Goal: Information Seeking & Learning: Learn about a topic

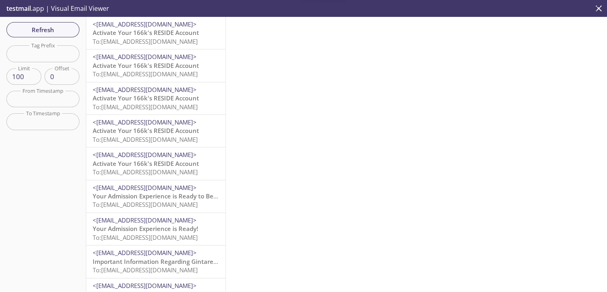
click at [156, 33] on span "Activate Your 166k's RESIDE Account" at bounding box center [146, 32] width 106 height 8
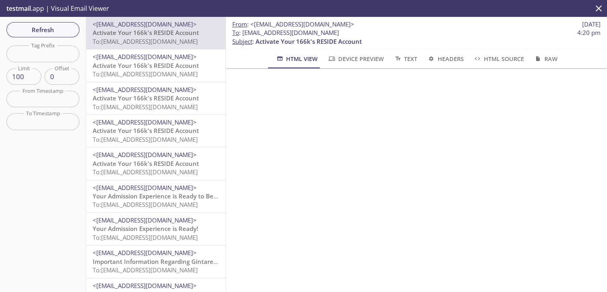
click at [188, 58] on span "<[EMAIL_ADDRESS][DOMAIN_NAME]>" at bounding box center [156, 57] width 126 height 8
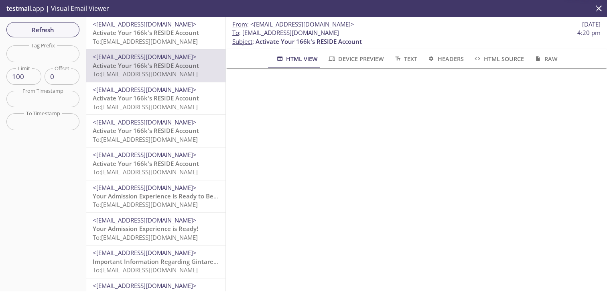
click at [182, 110] on span "To: [EMAIL_ADDRESS][DOMAIN_NAME]" at bounding box center [145, 107] width 105 height 8
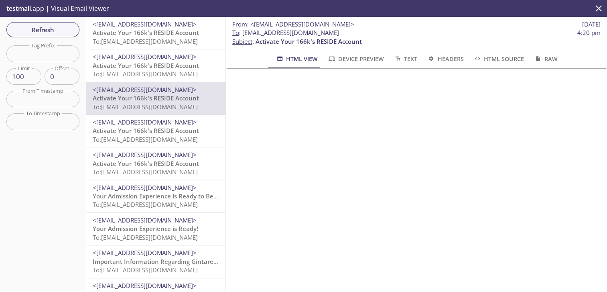
click at [172, 140] on span "To: [EMAIL_ADDRESS][DOMAIN_NAME]" at bounding box center [145, 139] width 105 height 8
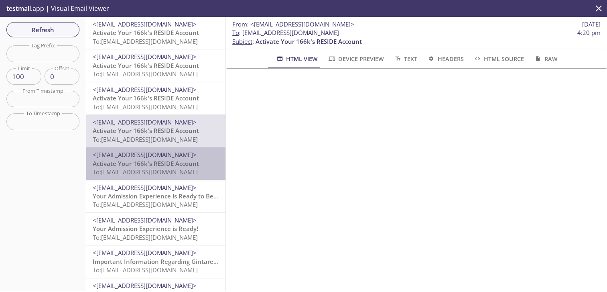
click at [174, 169] on span "To: [EMAIL_ADDRESS][DOMAIN_NAME]" at bounding box center [145, 172] width 105 height 8
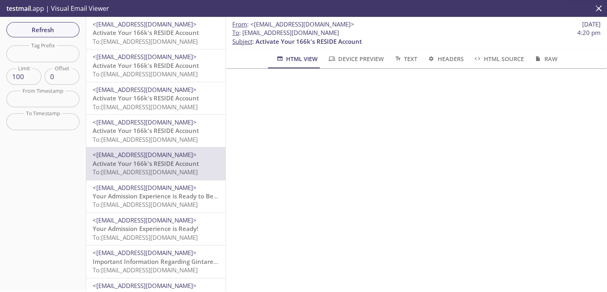
click at [172, 201] on span "To: [EMAIL_ADDRESS][DOMAIN_NAME]" at bounding box center [145, 204] width 105 height 8
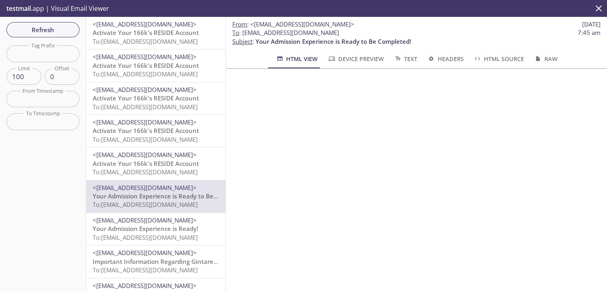
click at [148, 33] on span "Activate Your 166k's RESIDE Account" at bounding box center [146, 32] width 106 height 8
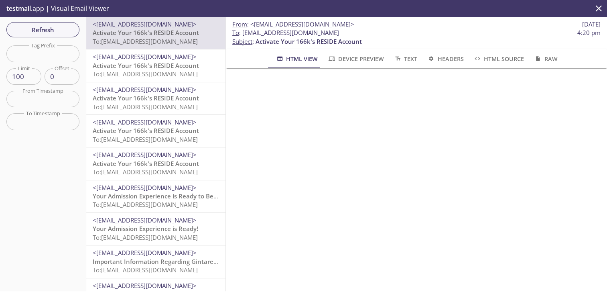
drag, startPoint x: 372, startPoint y: 29, endPoint x: 240, endPoint y: 34, distance: 132.1
click at [240, 34] on span "To : [EMAIL_ADDRESS][DOMAIN_NAME] 4:20 pm" at bounding box center [416, 32] width 368 height 8
click at [245, 33] on span "To : [EMAIL_ADDRESS][DOMAIN_NAME]" at bounding box center [285, 32] width 107 height 8
click at [243, 34] on span "To : [EMAIL_ADDRESS][DOMAIN_NAME]" at bounding box center [285, 32] width 107 height 8
drag, startPoint x: 243, startPoint y: 34, endPoint x: 362, endPoint y: 35, distance: 119.6
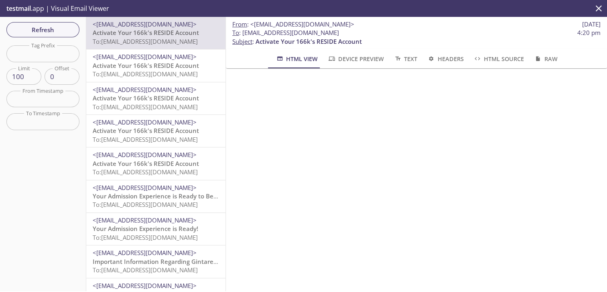
click at [339, 35] on span "To : [EMAIL_ADDRESS][DOMAIN_NAME]" at bounding box center [285, 32] width 107 height 8
